Goal: Task Accomplishment & Management: Manage account settings

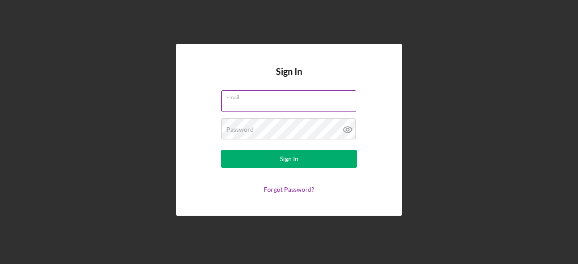
click at [316, 107] on input "Email" at bounding box center [288, 101] width 135 height 22
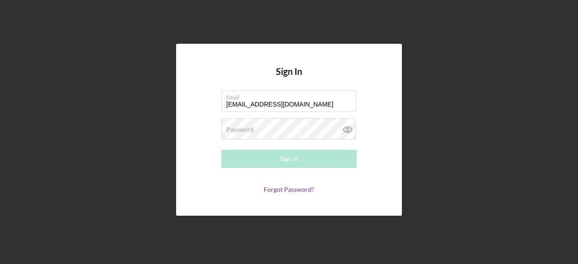
type input "[EMAIL_ADDRESS][DOMAIN_NAME]"
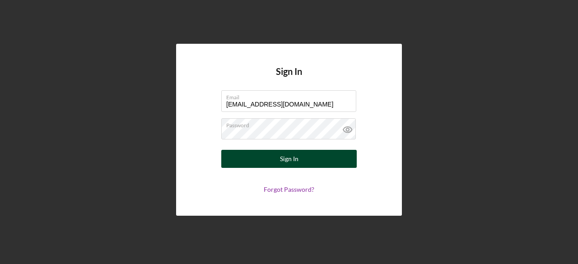
click at [295, 156] on div "Sign In" at bounding box center [289, 159] width 19 height 18
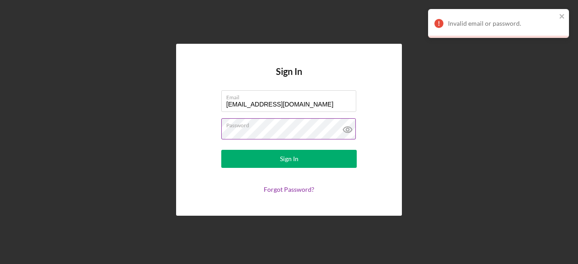
click at [350, 130] on icon at bounding box center [347, 129] width 23 height 23
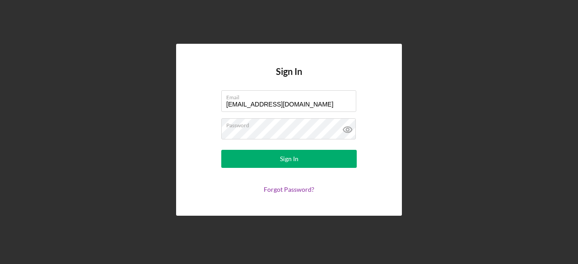
click at [349, 135] on icon at bounding box center [347, 129] width 23 height 23
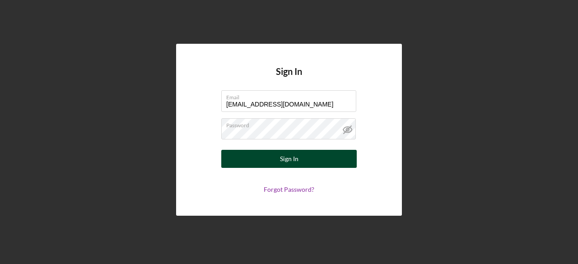
click at [327, 159] on button "Sign In" at bounding box center [288, 159] width 135 height 18
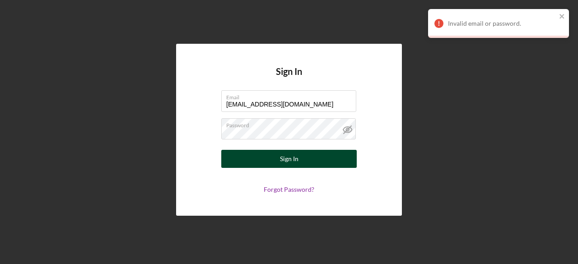
click at [280, 155] on div "Sign In" at bounding box center [289, 159] width 19 height 18
